Goal: Information Seeking & Learning: Learn about a topic

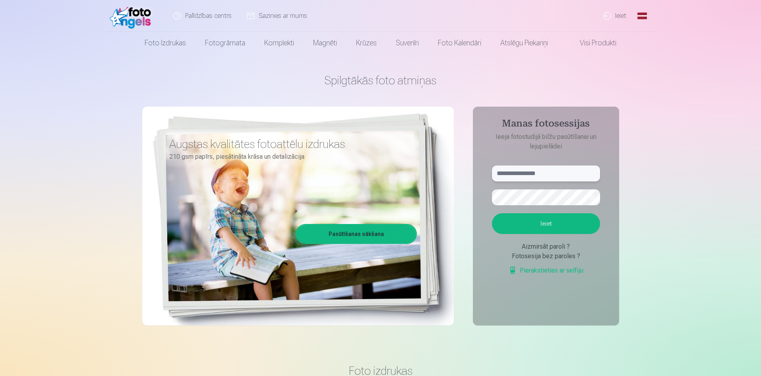
type input "**********"
click at [567, 217] on button "Ieiet" at bounding box center [546, 223] width 108 height 21
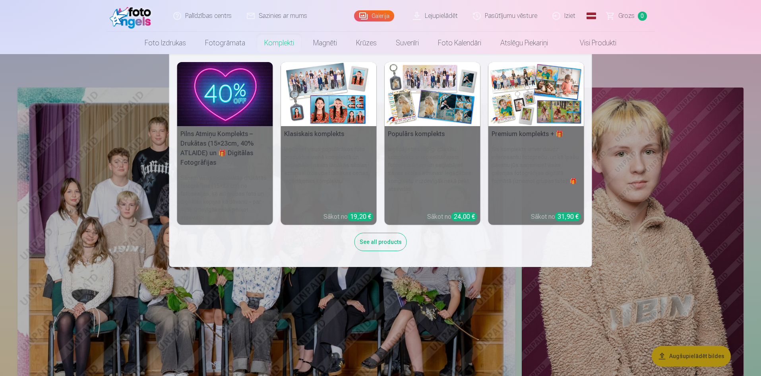
click at [279, 46] on link "Komplekti" at bounding box center [279, 43] width 49 height 22
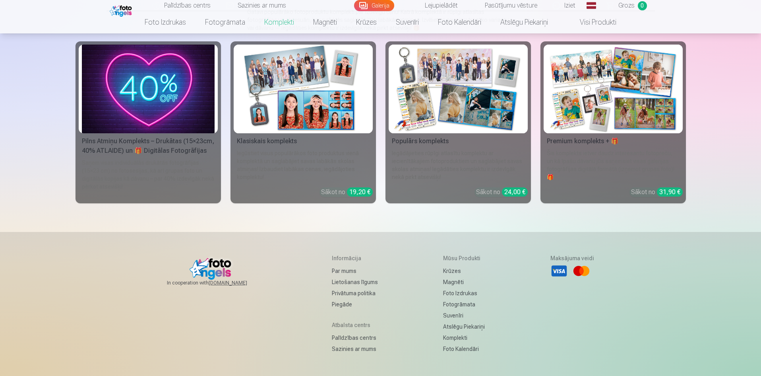
scroll to position [80, 0]
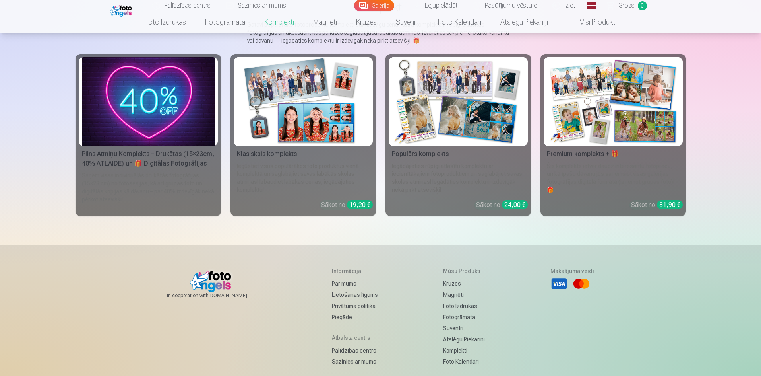
click at [461, 121] on img at bounding box center [458, 101] width 133 height 89
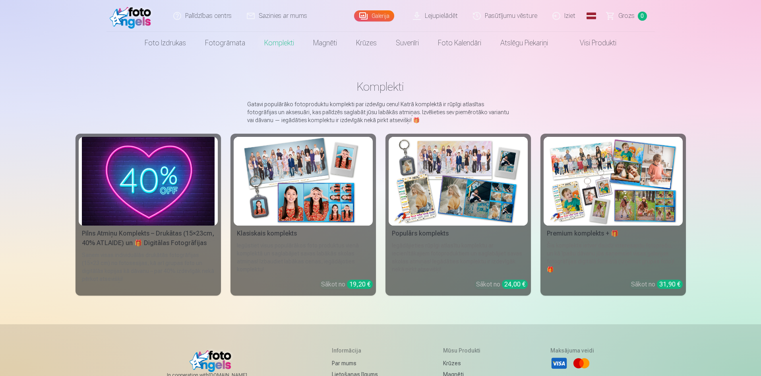
click at [0, 57] on div "Palīdzības centrs Sazinies ar mums Galerija Lejupielādēt Pasūtījumu vēsture Izi…" at bounding box center [380, 271] width 761 height 543
click at [302, 182] on img at bounding box center [303, 181] width 133 height 89
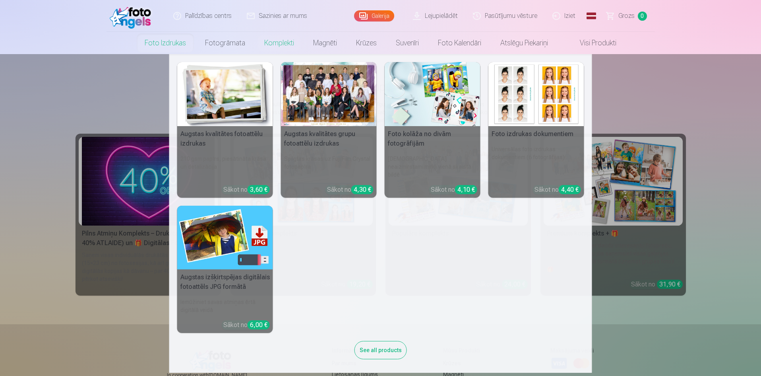
click at [175, 39] on link "Foto izdrukas" at bounding box center [165, 43] width 60 height 22
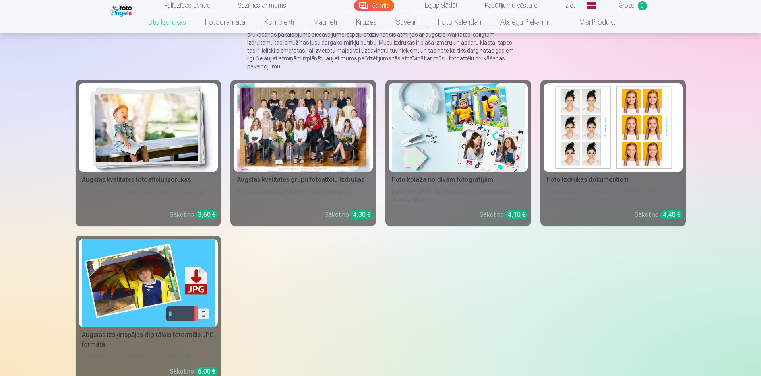
scroll to position [80, 0]
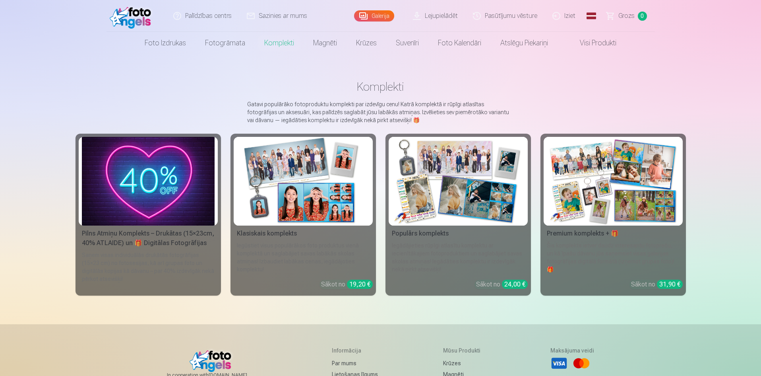
click at [419, 167] on img at bounding box center [458, 181] width 133 height 89
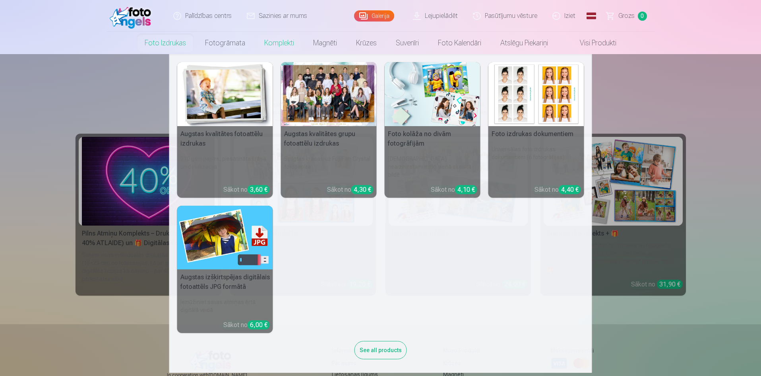
click at [43, 108] on nav "Augstas kvalitātes fotoattēlu izdrukas 210 gsm papīrs, piesātināta krāsa un det…" at bounding box center [380, 213] width 761 height 318
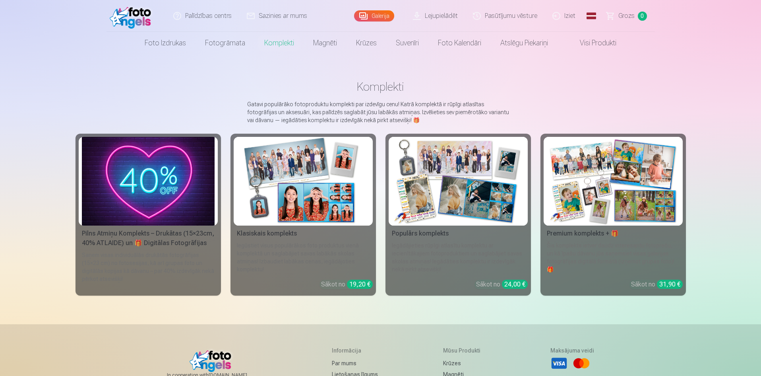
click at [592, 15] on link "Global" at bounding box center [592, 16] width 16 height 32
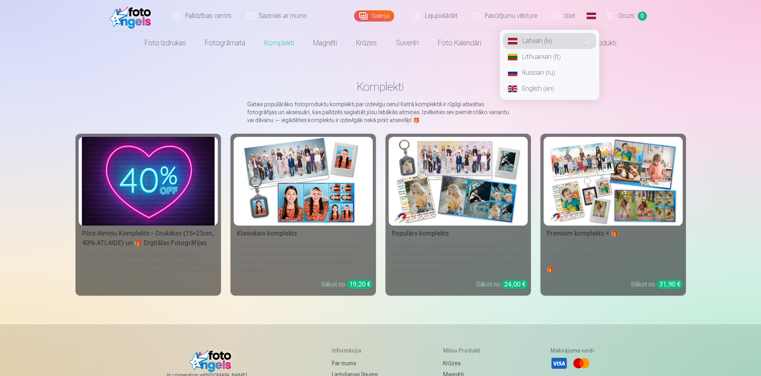
click at [548, 72] on link "Russian (ru)" at bounding box center [549, 73] width 93 height 16
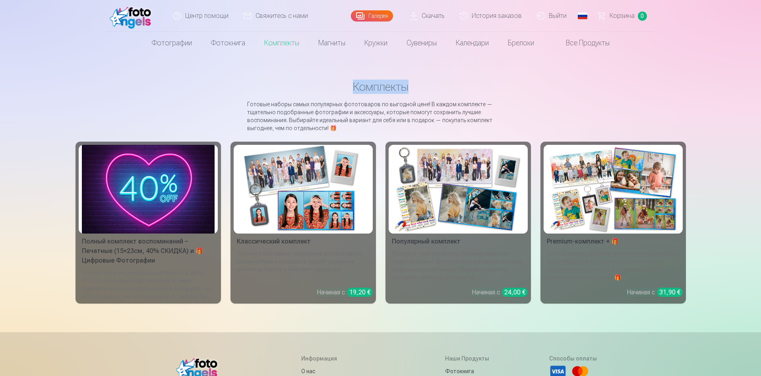
drag, startPoint x: 395, startPoint y: 87, endPoint x: 308, endPoint y: 81, distance: 87.3
click at [342, 87] on h1 "Комплекты" at bounding box center [381, 87] width 598 height 14
click at [291, 78] on main "Комплекты Готовые наборы самых популярных фототоваров по выгодной цене! В каждо…" at bounding box center [381, 193] width 611 height 278
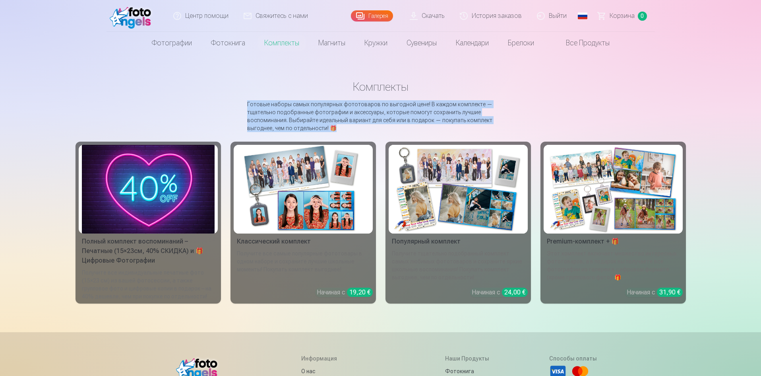
drag, startPoint x: 253, startPoint y: 103, endPoint x: 234, endPoint y: 102, distance: 19.5
click at [316, 128] on main "Комплекты Готовые наборы самых популярных фототоваров по выгодной цене! В каждо…" at bounding box center [381, 193] width 611 height 278
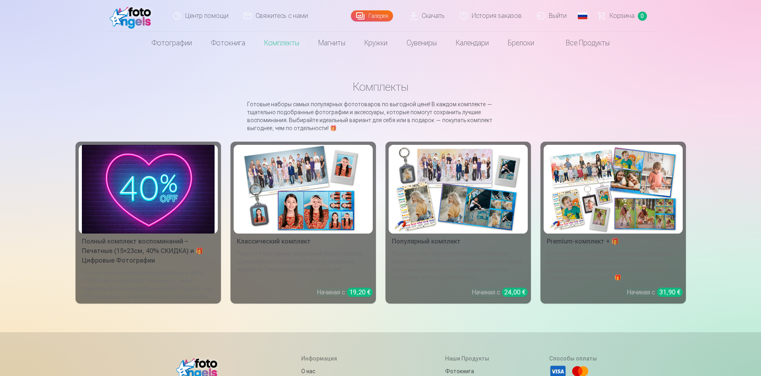
click at [195, 91] on h1 "Комплекты" at bounding box center [381, 87] width 598 height 14
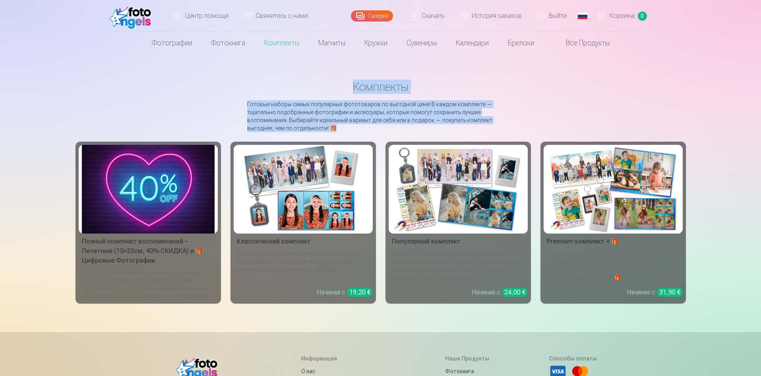
drag, startPoint x: 354, startPoint y: 87, endPoint x: 479, endPoint y: 128, distance: 131.8
click at [479, 128] on main "Комплекты Готовые наборы самых популярных фототоваров по выгодной цене! В каждо…" at bounding box center [381, 193] width 611 height 278
click at [546, 106] on main "Комплекты Готовые наборы самых популярных фототоваров по выгодной цене! В каждо…" at bounding box center [381, 193] width 611 height 278
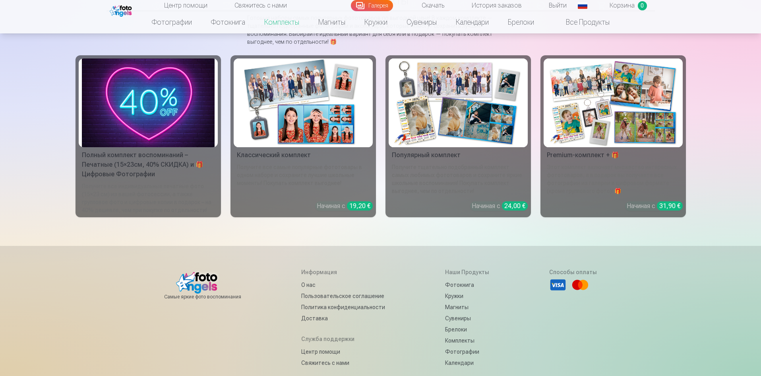
scroll to position [80, 0]
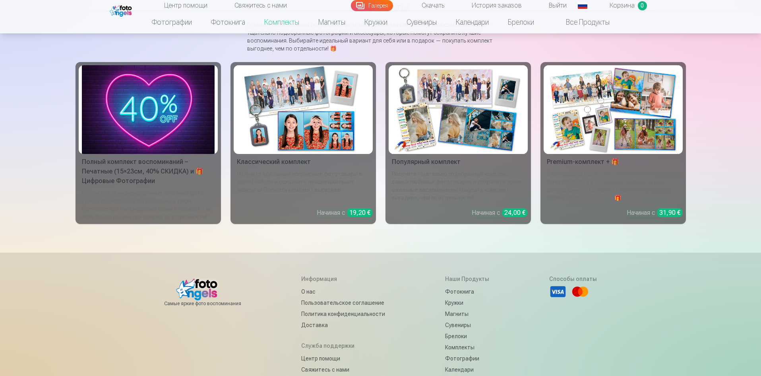
click at [559, 136] on img at bounding box center [613, 109] width 133 height 89
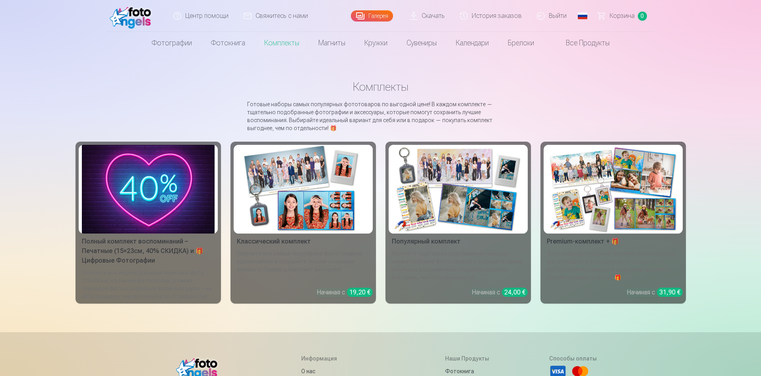
click at [599, 212] on img at bounding box center [613, 189] width 133 height 89
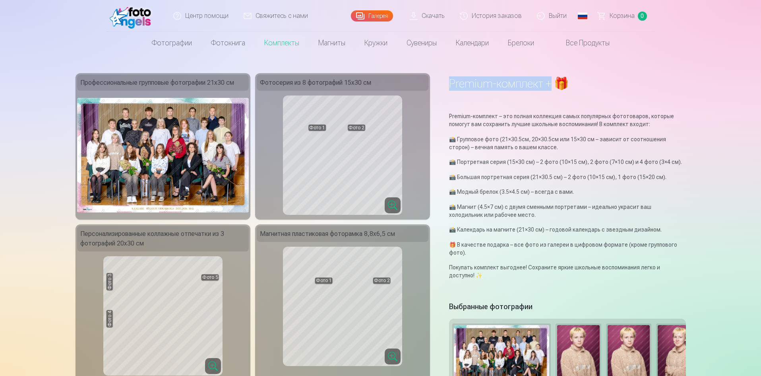
drag, startPoint x: 455, startPoint y: 83, endPoint x: 551, endPoint y: 90, distance: 96.8
click at [551, 90] on h1 "Premium-комплект + 🎁" at bounding box center [567, 83] width 237 height 14
click at [621, 82] on h1 "Premium-комплект + 🎁" at bounding box center [567, 83] width 237 height 14
drag, startPoint x: 460, startPoint y: 83, endPoint x: 580, endPoint y: 84, distance: 119.7
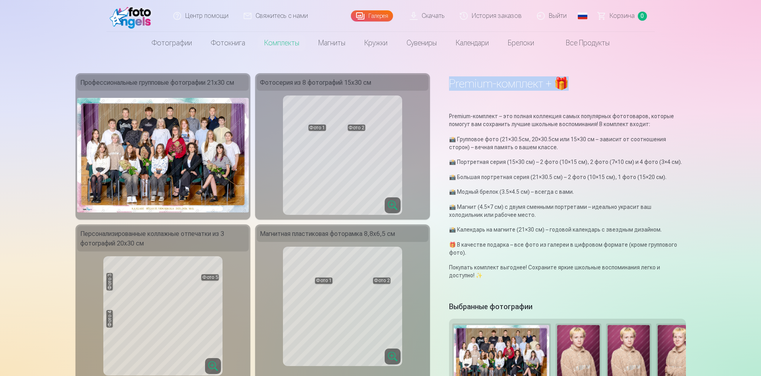
click at [607, 78] on h1 "Premium-комплект + 🎁" at bounding box center [567, 83] width 237 height 14
drag, startPoint x: 455, startPoint y: 86, endPoint x: 555, endPoint y: 83, distance: 99.8
drag, startPoint x: 450, startPoint y: 85, endPoint x: 601, endPoint y: 84, distance: 150.3
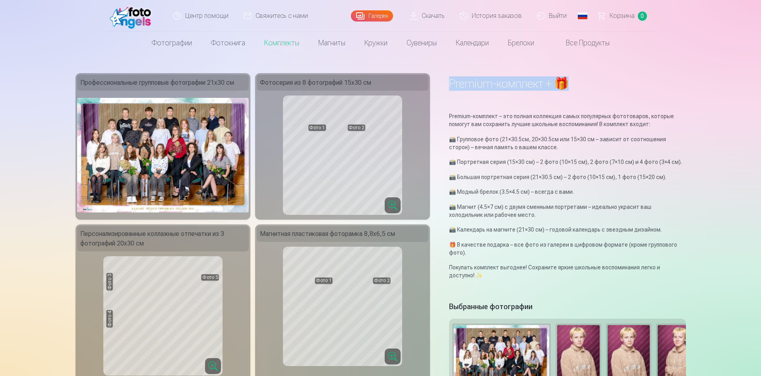
click at [595, 84] on h1 "Premium-комплект + 🎁" at bounding box center [567, 83] width 237 height 14
click at [609, 81] on h1 "Premium-комплект + 🎁" at bounding box center [567, 83] width 237 height 14
drag, startPoint x: 468, startPoint y: 82, endPoint x: 624, endPoint y: 82, distance: 156.2
click at [624, 82] on h1 "Premium-комплект + 🎁" at bounding box center [567, 83] width 237 height 14
click at [624, 81] on h1 "Premium-комплект + 🎁" at bounding box center [567, 83] width 237 height 14
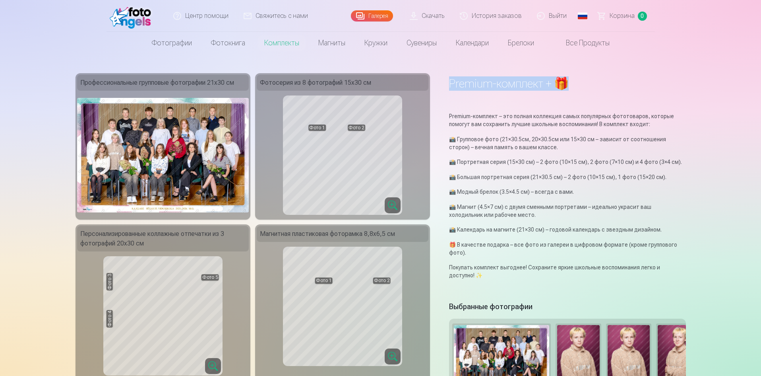
drag, startPoint x: 460, startPoint y: 85, endPoint x: 656, endPoint y: 79, distance: 195.3
click at [656, 79] on h1 "Premium-комплект + 🎁" at bounding box center [567, 83] width 237 height 14
click at [619, 74] on div "Premium-комплект + 🎁" at bounding box center [567, 87] width 237 height 28
click at [613, 75] on div "Premium-комплект + 🎁" at bounding box center [567, 87] width 237 height 28
drag, startPoint x: 457, startPoint y: 84, endPoint x: 617, endPoint y: 83, distance: 160.2
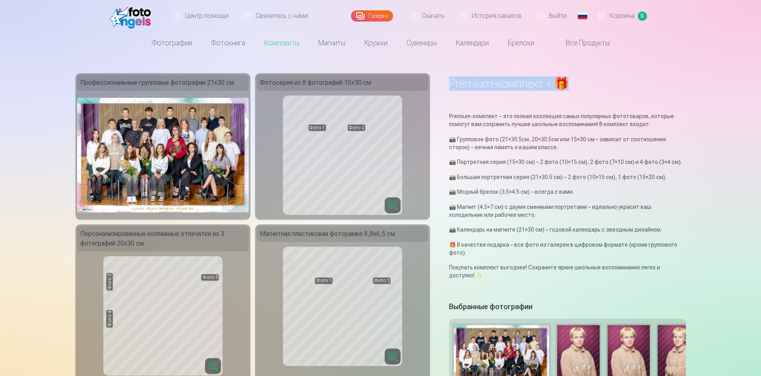
click at [617, 83] on h1 "Premium-комплект + 🎁" at bounding box center [567, 83] width 237 height 14
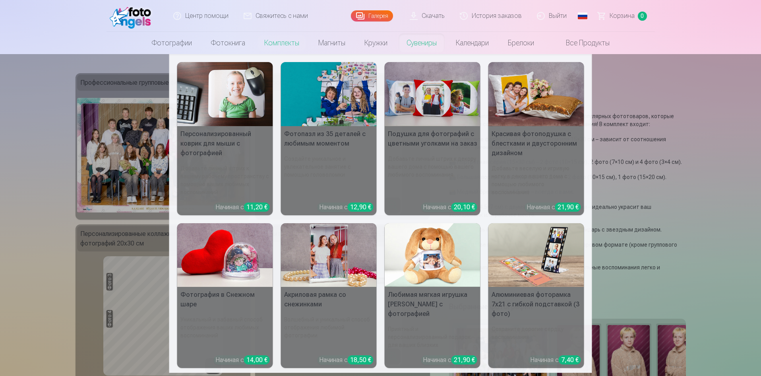
click at [721, 160] on nav "Персонализированный коврик для мыши с фотографией Добавьте личный штрих к вашем…" at bounding box center [380, 213] width 761 height 318
